Goal: Navigation & Orientation: Find specific page/section

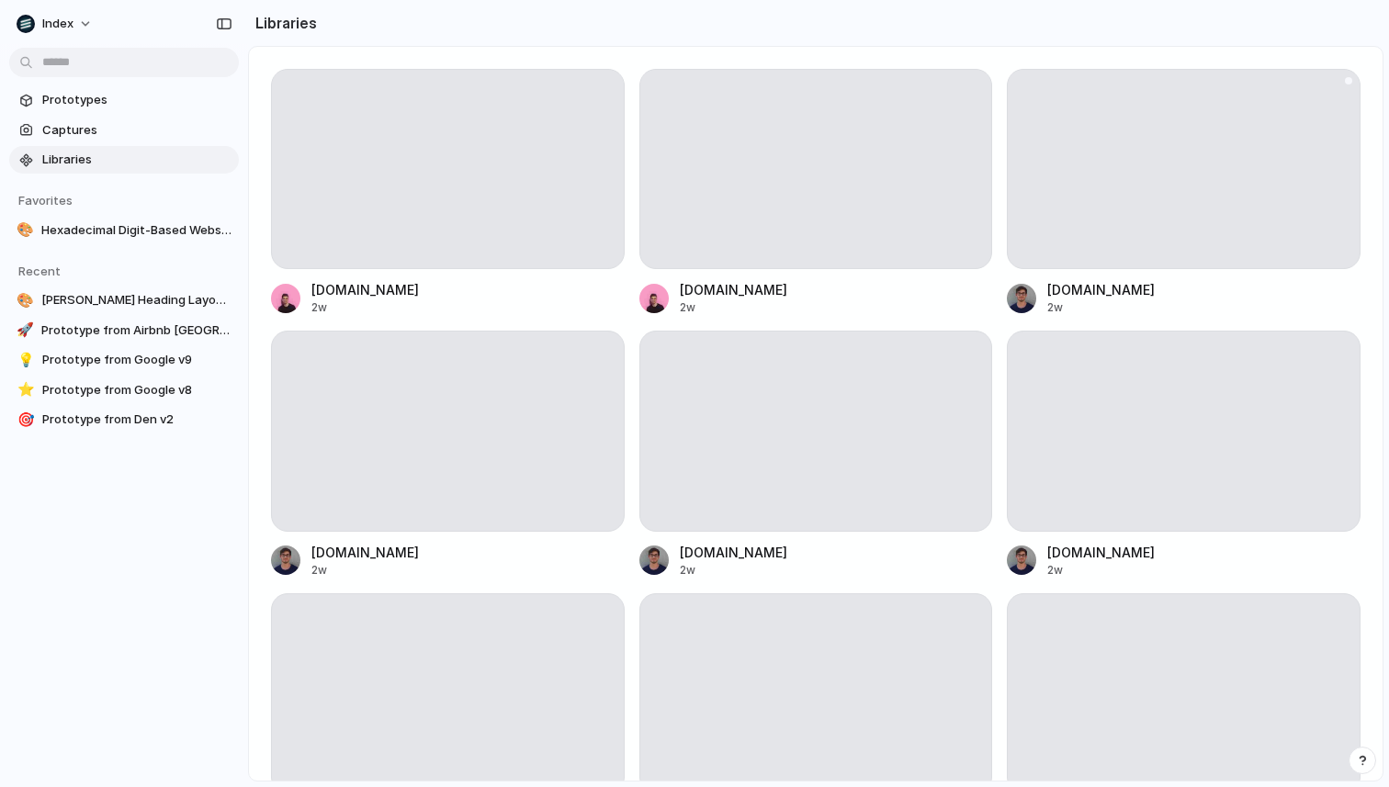
click at [1175, 155] on div at bounding box center [1184, 169] width 354 height 200
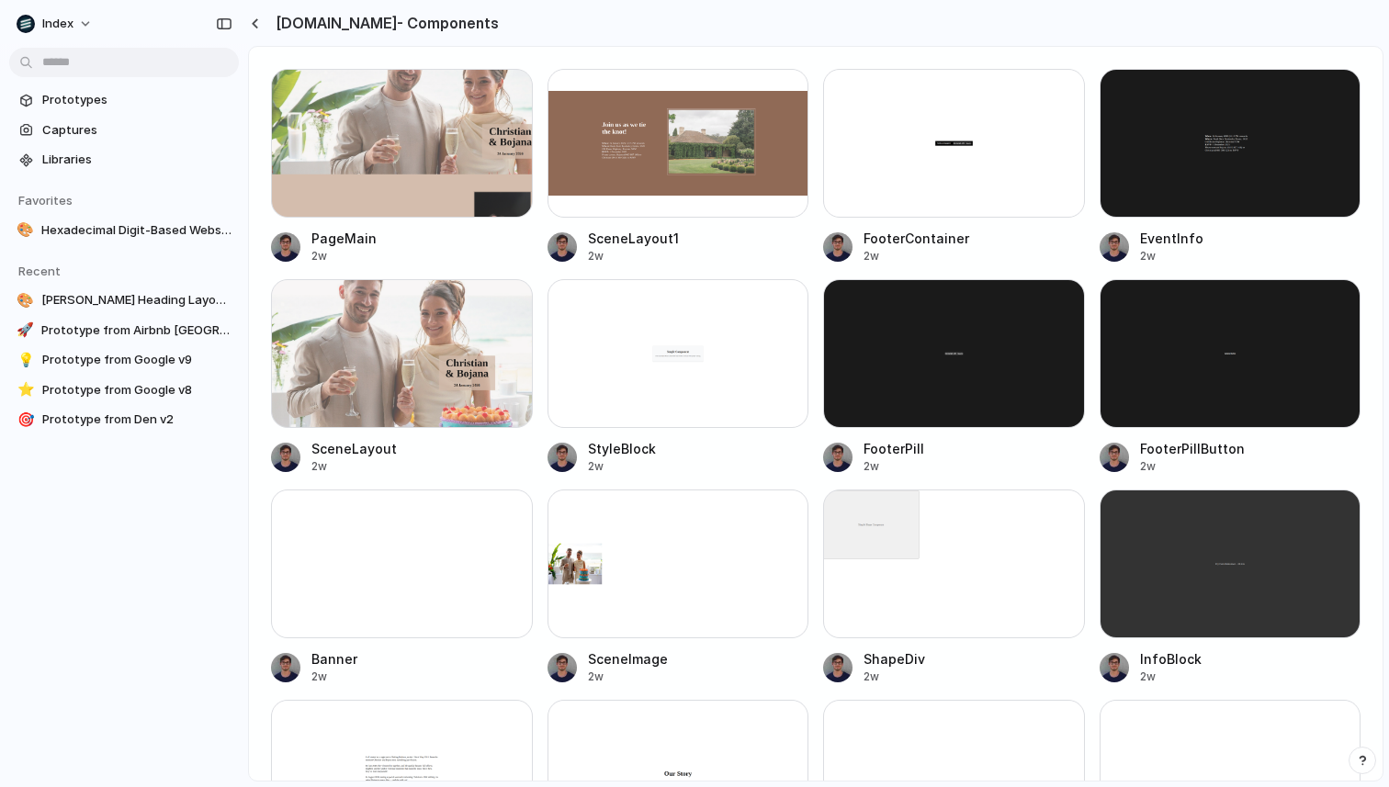
click at [258, 29] on div at bounding box center [256, 24] width 17 height 16
click at [261, 28] on div at bounding box center [256, 24] width 17 height 16
click at [259, 26] on button "button" at bounding box center [255, 24] width 14 height 16
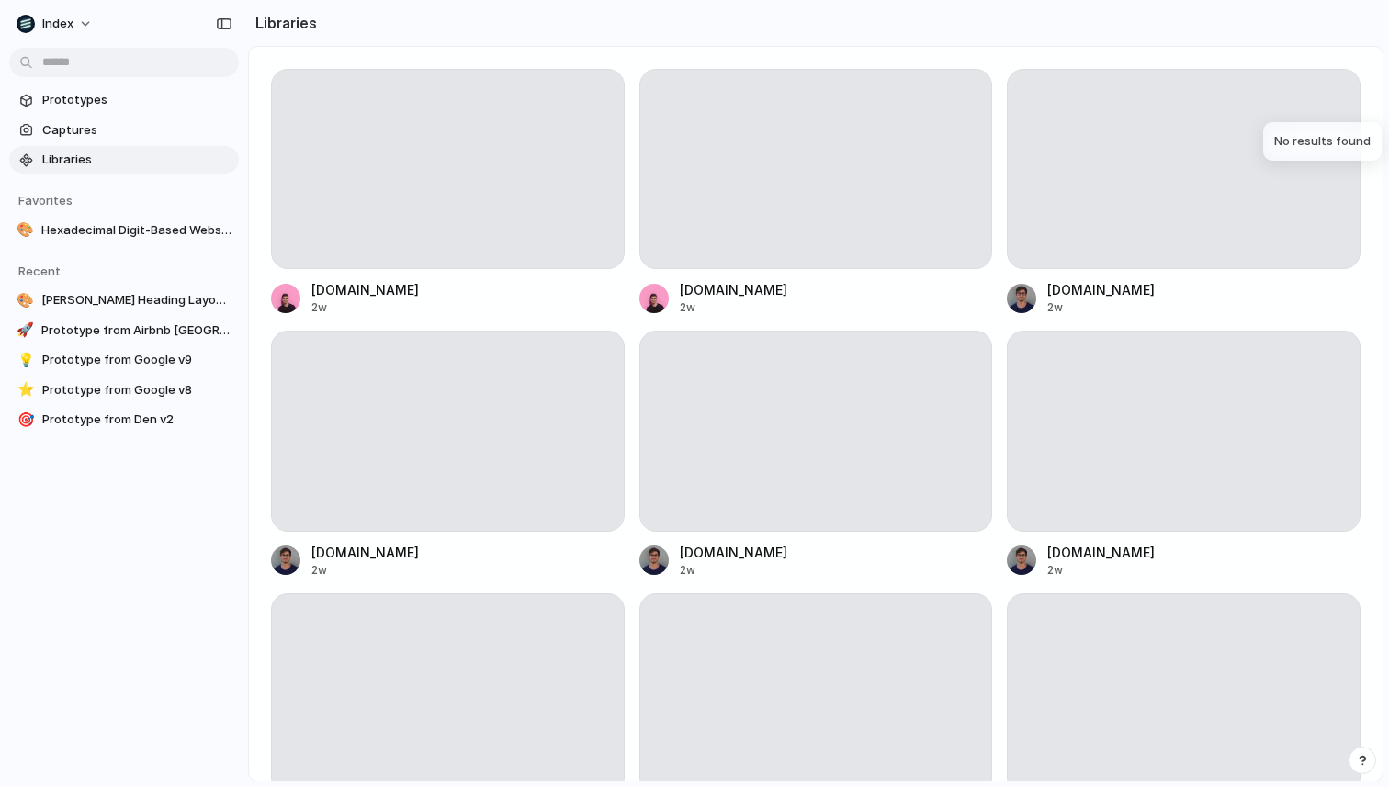
click at [1215, 49] on div "No results found" at bounding box center [694, 393] width 1389 height 787
